Goal: Task Accomplishment & Management: Manage account settings

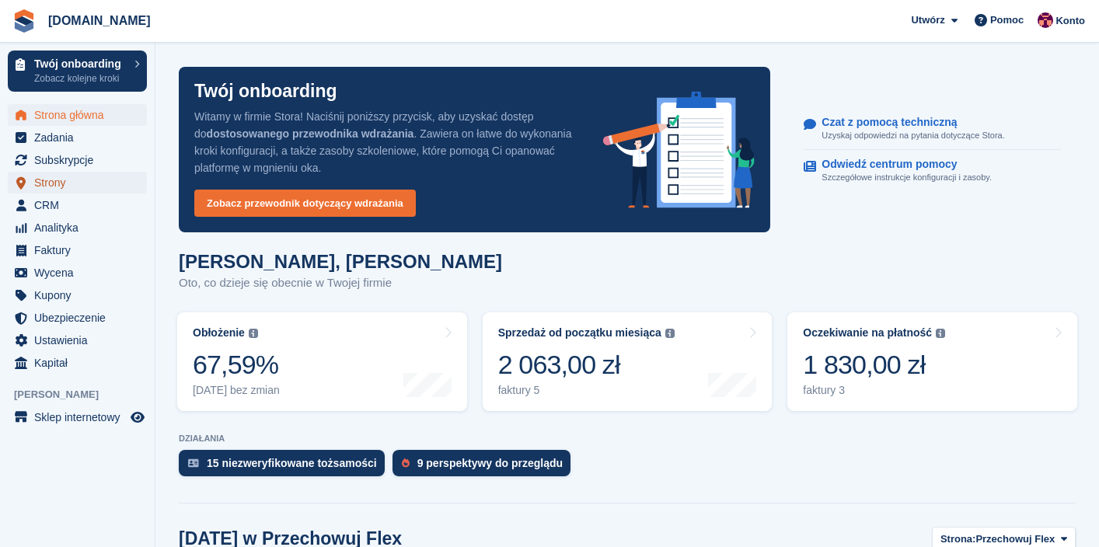
click at [67, 176] on span "Strony" at bounding box center [80, 183] width 93 height 22
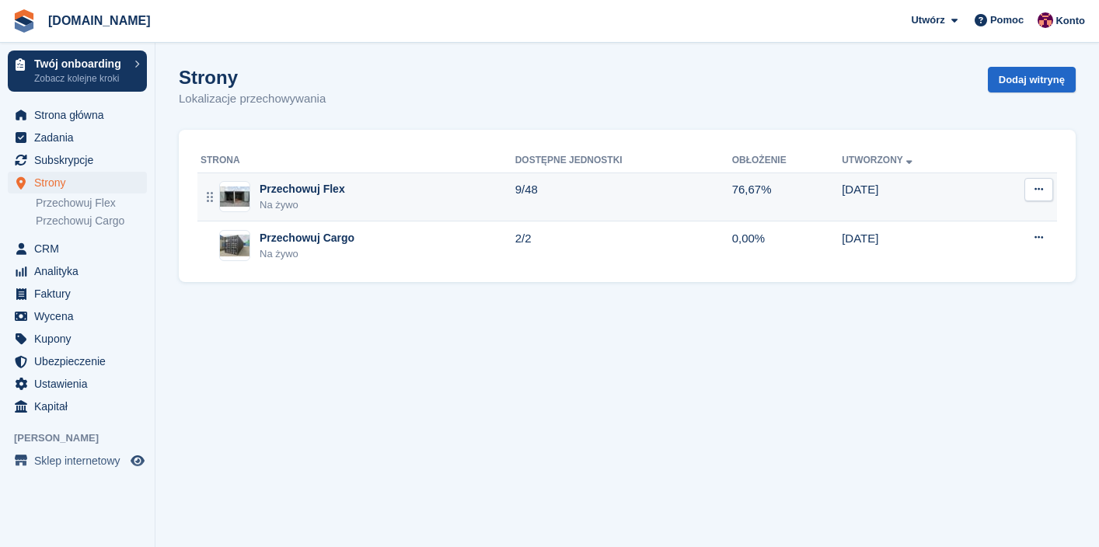
click at [325, 186] on div "Przechowuj Flex" at bounding box center [302, 189] width 85 height 16
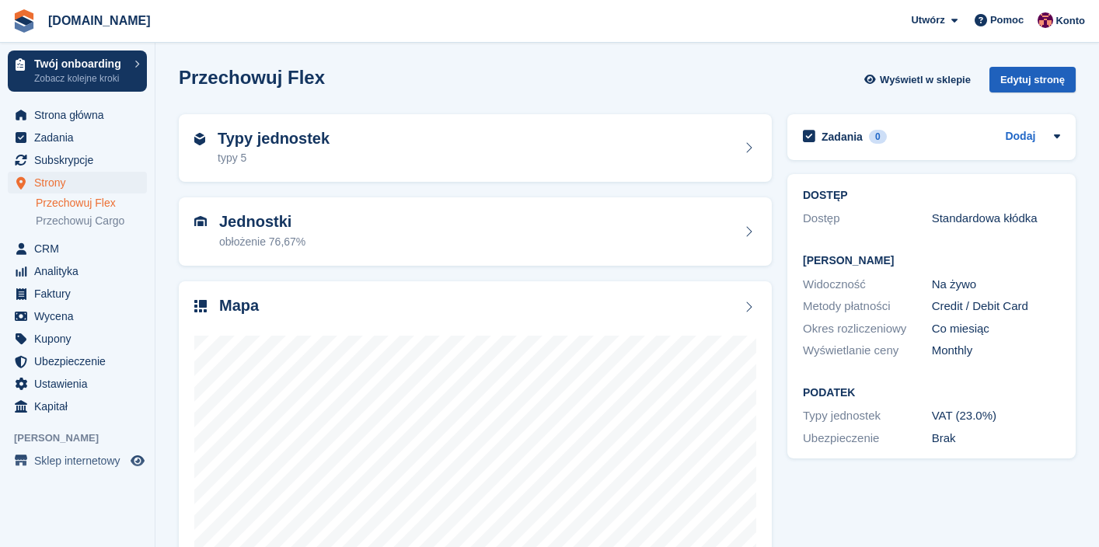
click at [1039, 83] on div "Edytuj stronę" at bounding box center [1032, 80] width 86 height 26
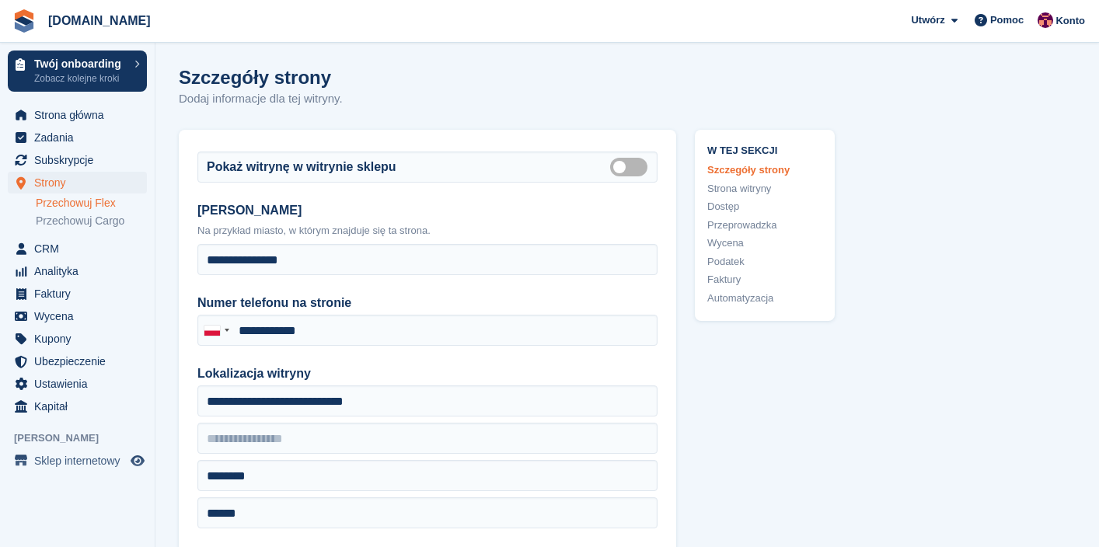
type input "**********"
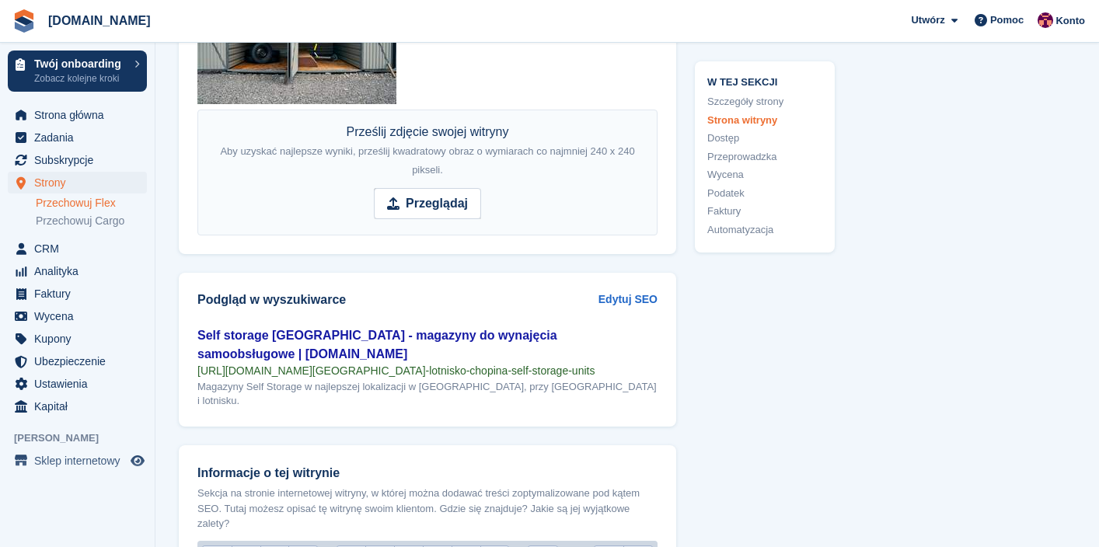
scroll to position [1966, 0]
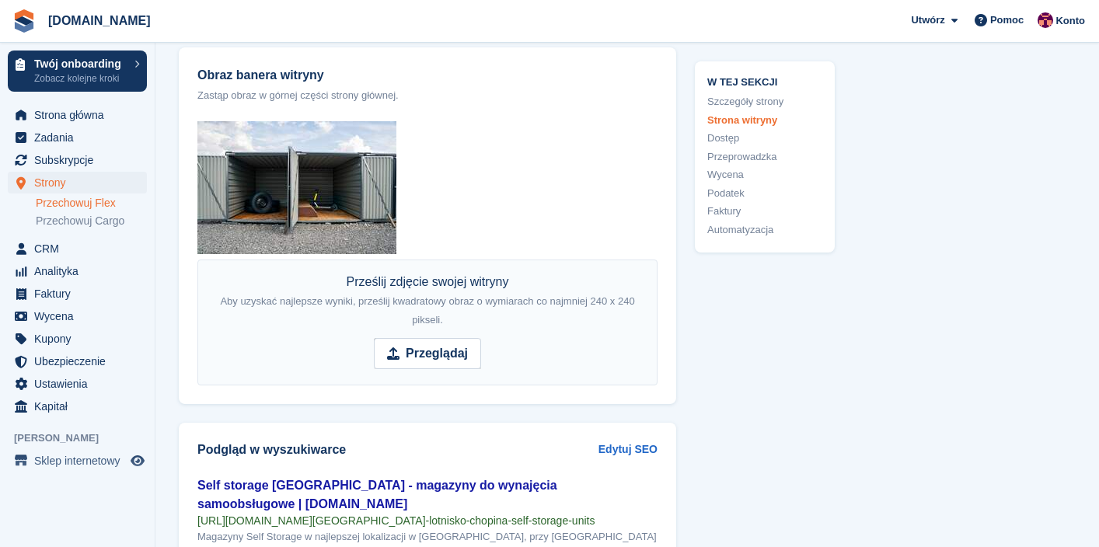
click at [345, 215] on img at bounding box center [296, 187] width 199 height 133
